Goal: Task Accomplishment & Management: Manage account settings

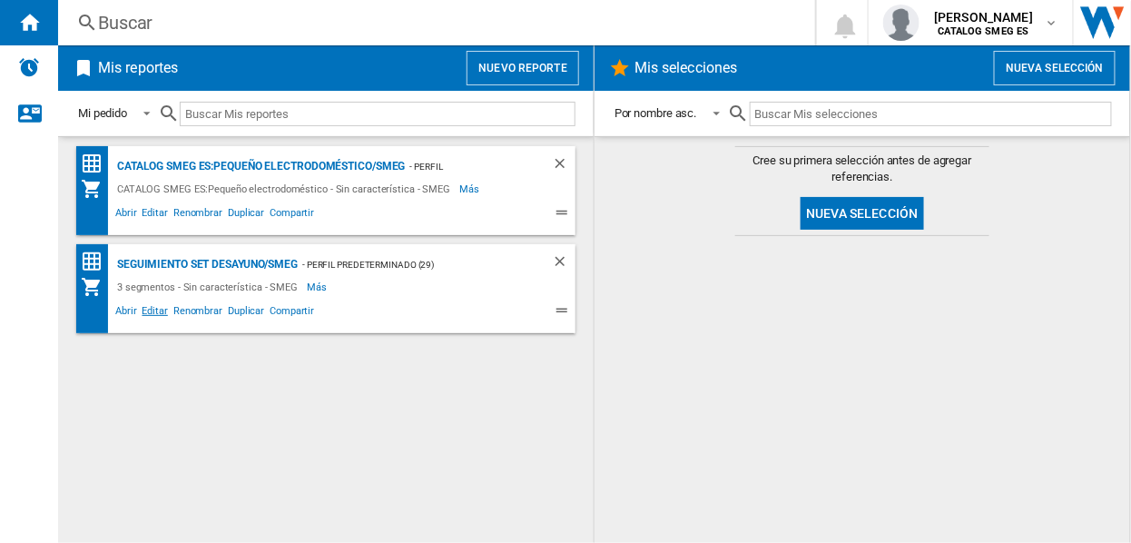
click at [158, 308] on span "Editar" at bounding box center [155, 313] width 31 height 22
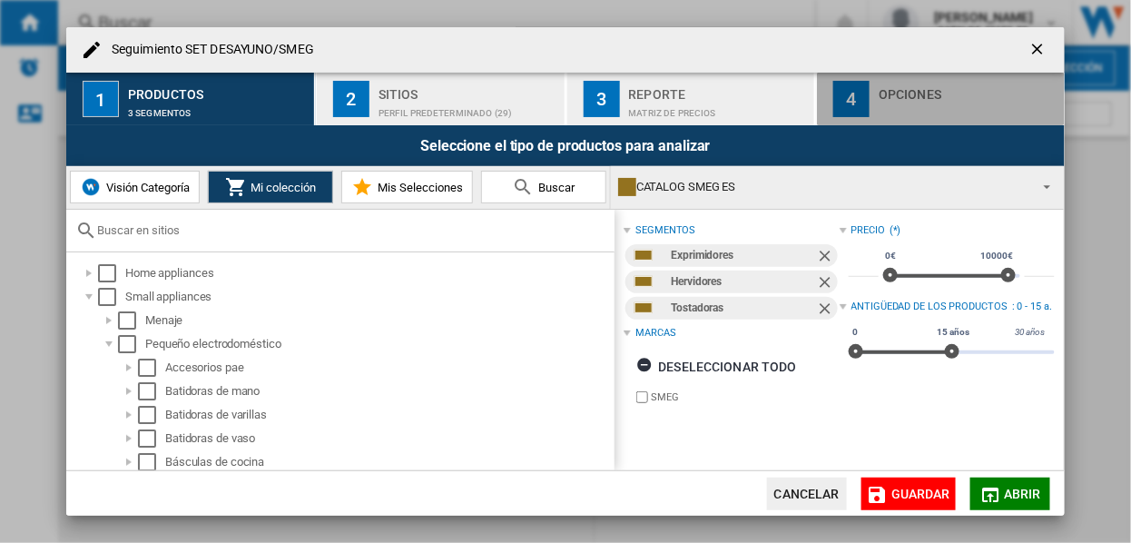
click at [845, 95] on div "4" at bounding box center [851, 99] width 36 height 36
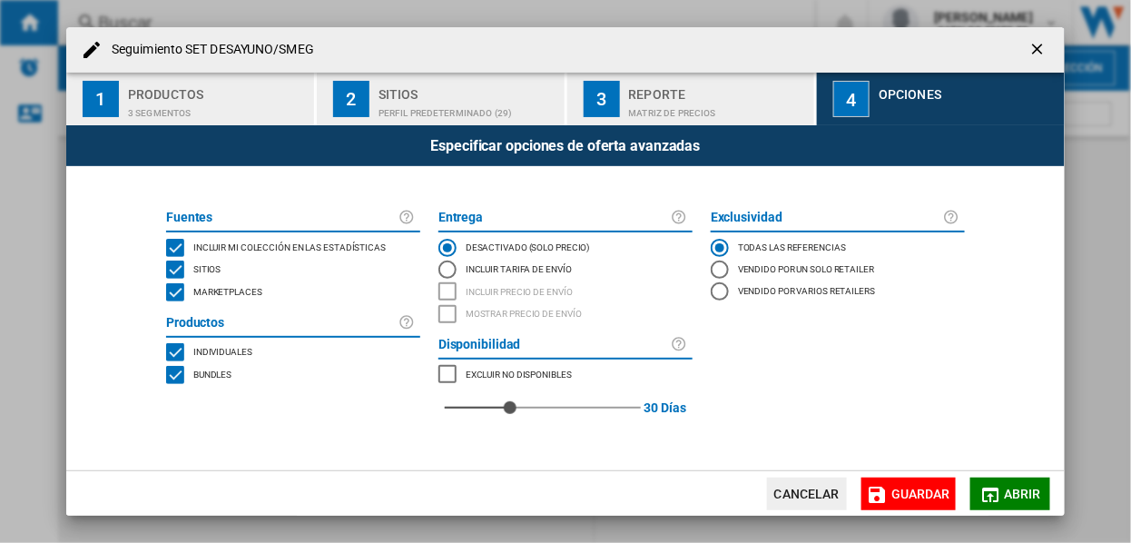
click at [608, 99] on div "3" at bounding box center [602, 99] width 36 height 36
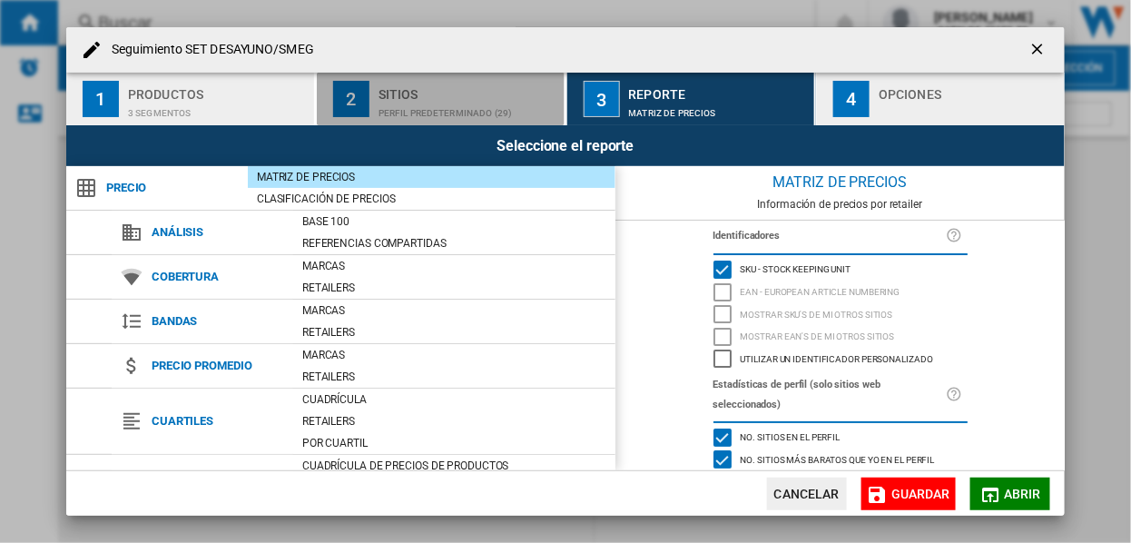
click at [354, 94] on div "2" at bounding box center [351, 99] width 36 height 36
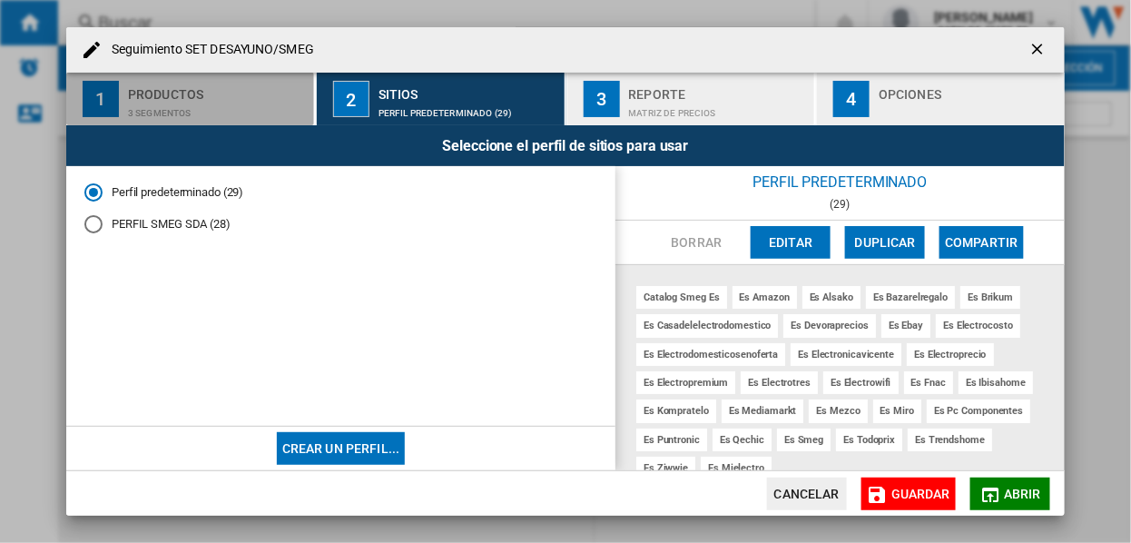
click at [103, 99] on div "1" at bounding box center [101, 99] width 36 height 36
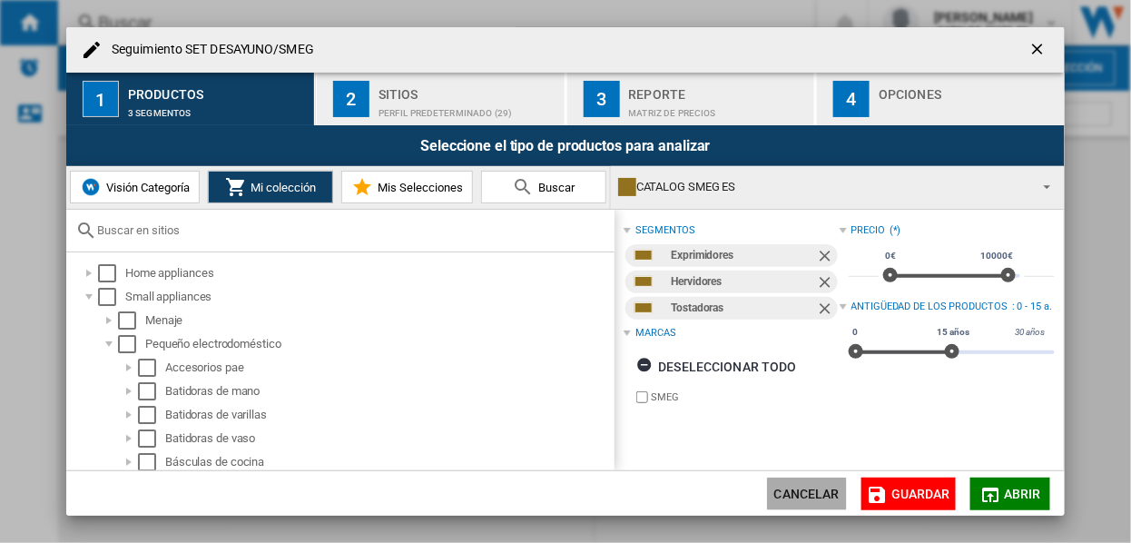
click at [815, 498] on button "Cancelar" at bounding box center [807, 494] width 80 height 33
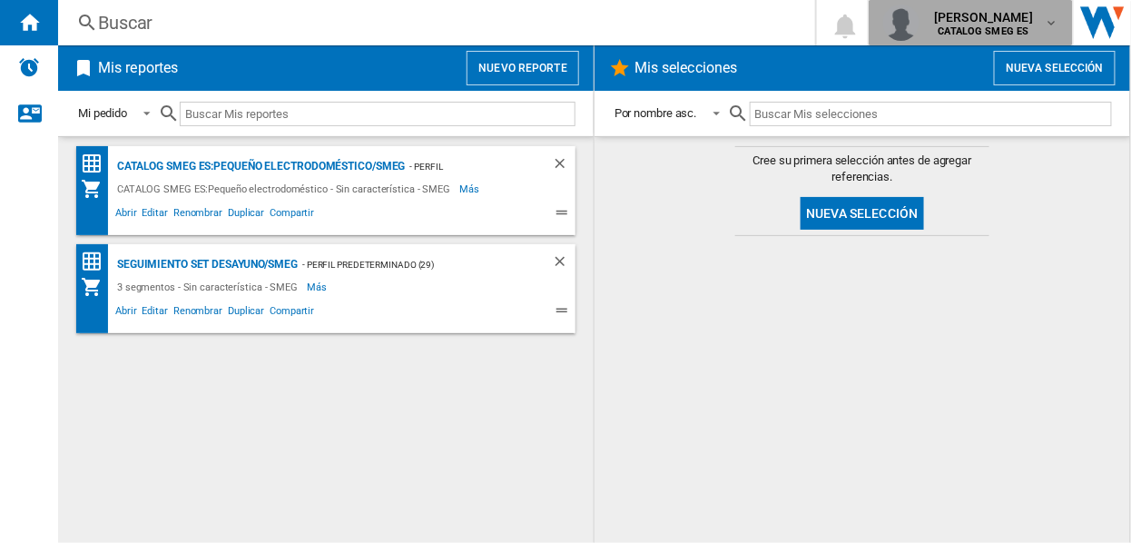
click at [1047, 19] on md-icon "button" at bounding box center [1051, 22] width 15 height 15
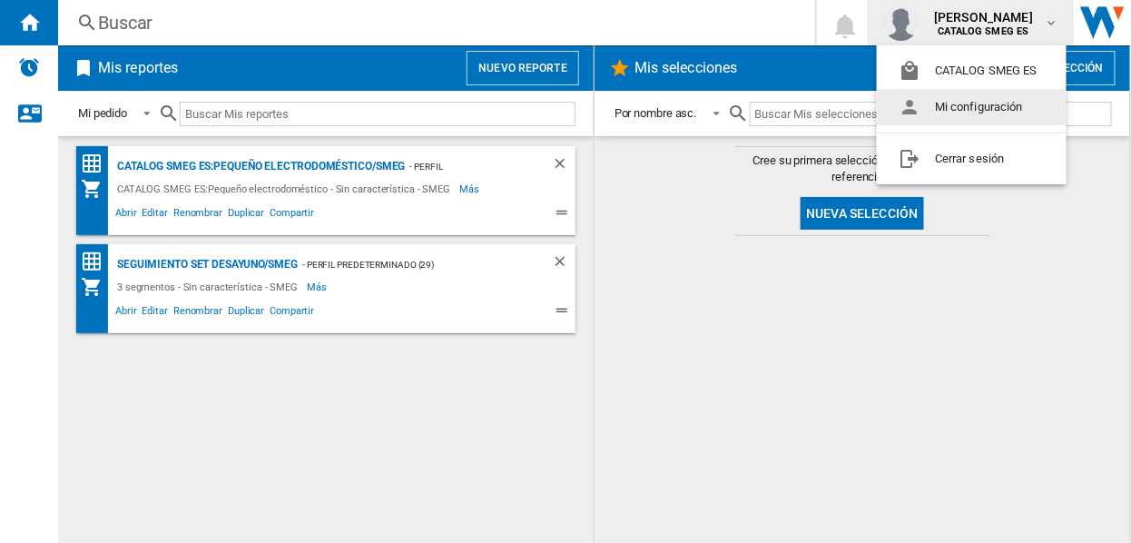
click at [942, 103] on button "Mi configuración" at bounding box center [972, 107] width 190 height 36
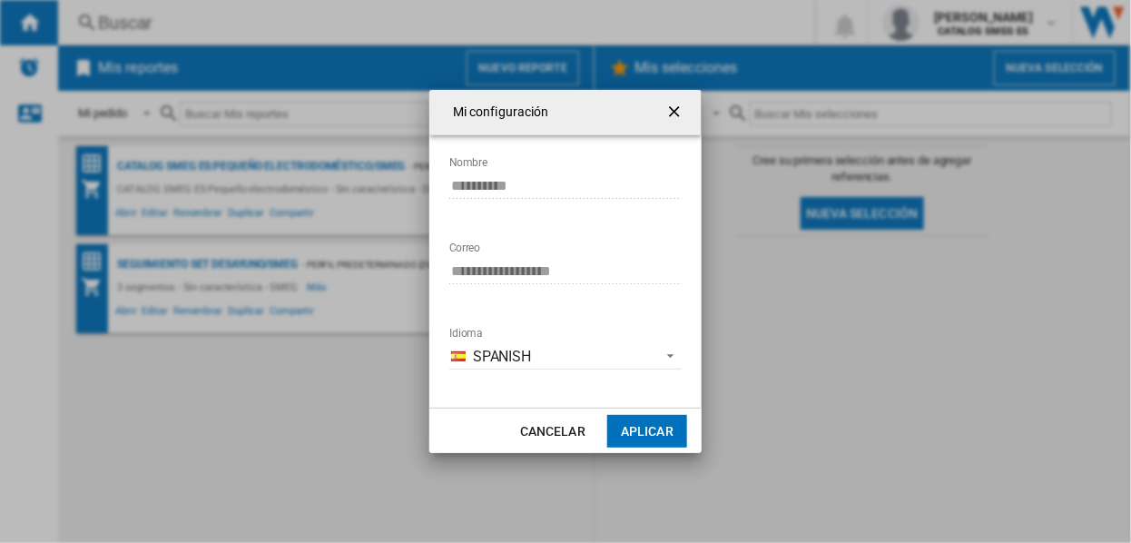
click at [675, 109] on ng-md-icon "getI18NText('BUTTONS.CLOSE_DIALOG')" at bounding box center [676, 114] width 22 height 22
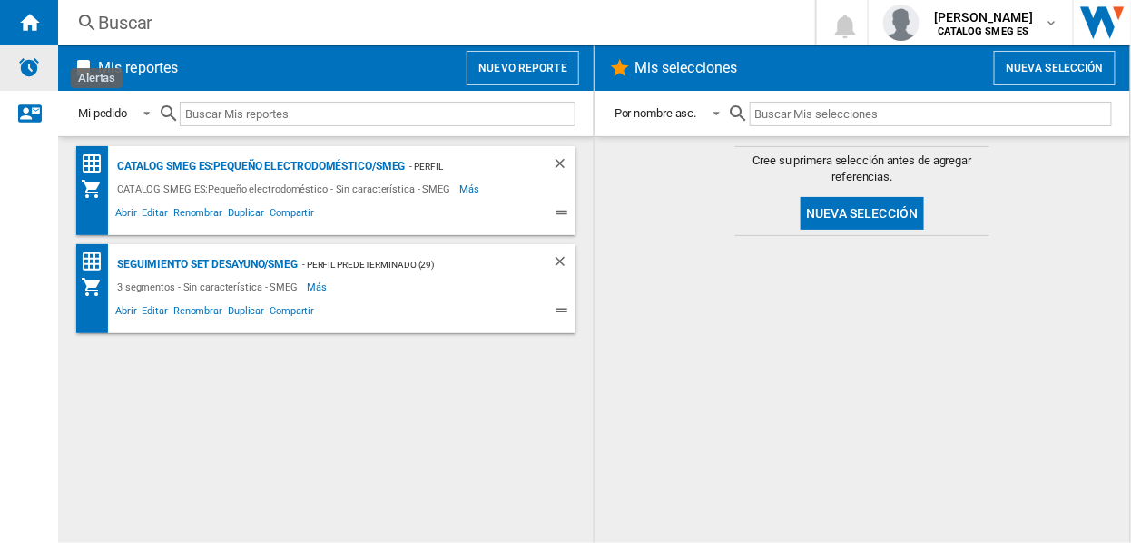
click at [28, 68] on img "Alertas" at bounding box center [29, 67] width 22 height 22
click at [23, 64] on img "Alertas" at bounding box center [29, 67] width 22 height 22
